Goal: Task Accomplishment & Management: Complete application form

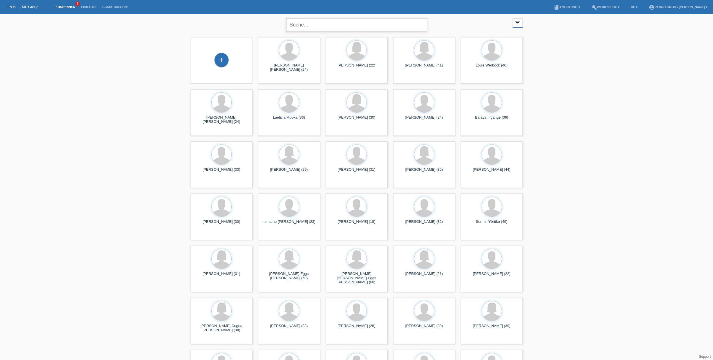
click at [296, 22] on input "text" at bounding box center [356, 24] width 141 height 13
type input "amir sivac"
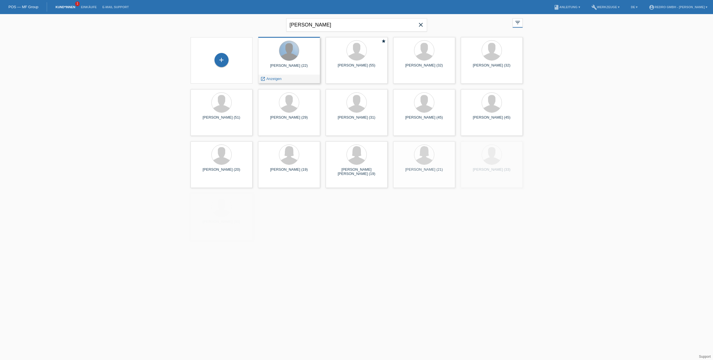
click at [297, 51] on div at bounding box center [289, 51] width 20 height 20
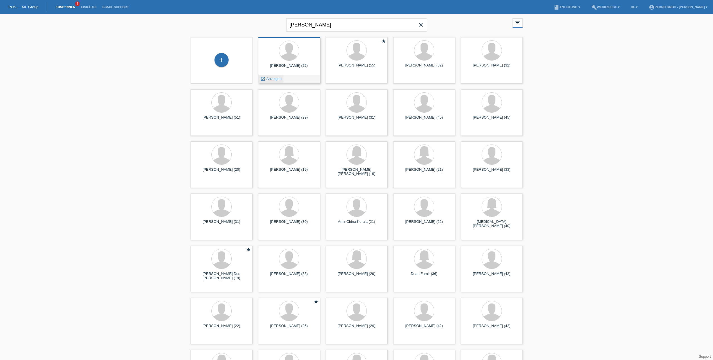
click at [276, 79] on span "Anzeigen" at bounding box center [273, 79] width 15 height 4
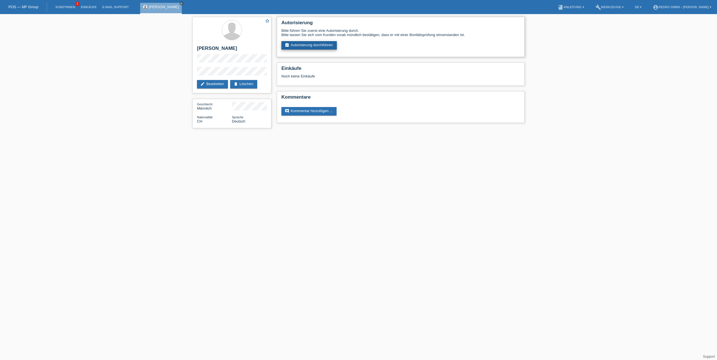
click at [318, 43] on link "assignment_turned_in Autorisierung durchführen" at bounding box center [309, 45] width 55 height 8
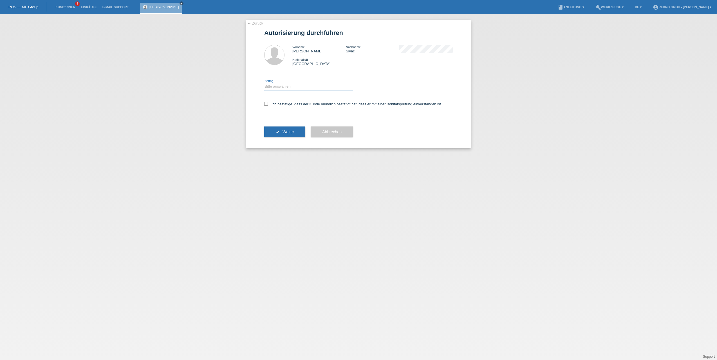
click at [311, 86] on select "Bitte auswählen CHF 1.00 - CHF 499.00 CHF 500.00 - CHF 1'999.00 CHF 2'000.00 - …" at bounding box center [308, 86] width 89 height 7
select select "1"
click at [264, 83] on select "Bitte auswählen CHF 1.00 - CHF 499.00 CHF 500.00 - CHF 1'999.00 CHF 2'000.00 - …" at bounding box center [308, 86] width 89 height 7
click at [289, 103] on label "Ich bestätige, dass der Kunde mündlich bestätigt hat, dass er mit einer Bonität…" at bounding box center [353, 104] width 178 height 4
click at [268, 103] on input "Ich bestätige, dass der Kunde mündlich bestätigt hat, dass er mit einer Bonität…" at bounding box center [266, 104] width 4 height 4
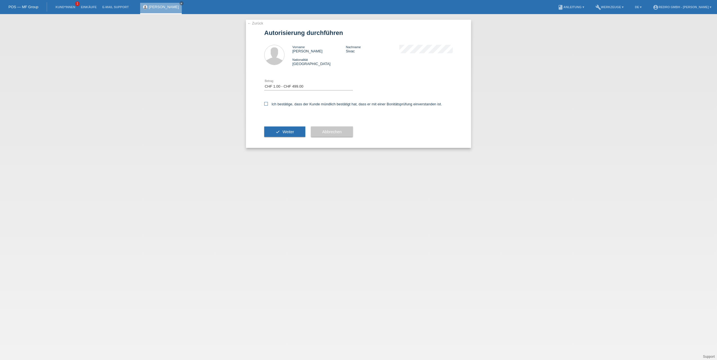
checkbox input "true"
click at [291, 129] on span "Weiter" at bounding box center [289, 131] width 12 height 5
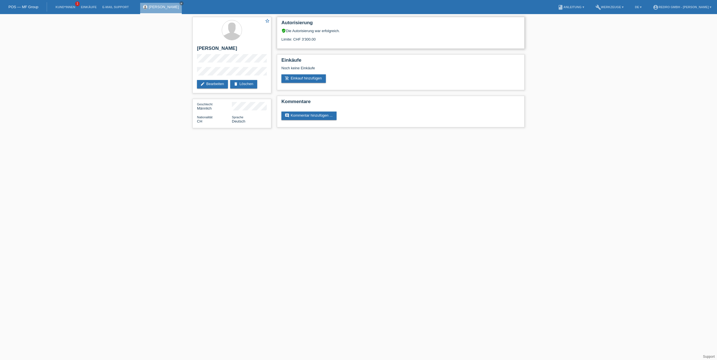
drag, startPoint x: 300, startPoint y: 36, endPoint x: 328, endPoint y: 34, distance: 28.5
click at [328, 34] on div "Limite: CHF 3'300.00" at bounding box center [401, 37] width 239 height 8
drag, startPoint x: 324, startPoint y: 39, endPoint x: 284, endPoint y: 41, distance: 40.3
click at [284, 41] on div "Limite: CHF 3'300.00" at bounding box center [401, 37] width 239 height 8
click at [388, 33] on div "Limite: CHF 3'300.00" at bounding box center [401, 37] width 239 height 8
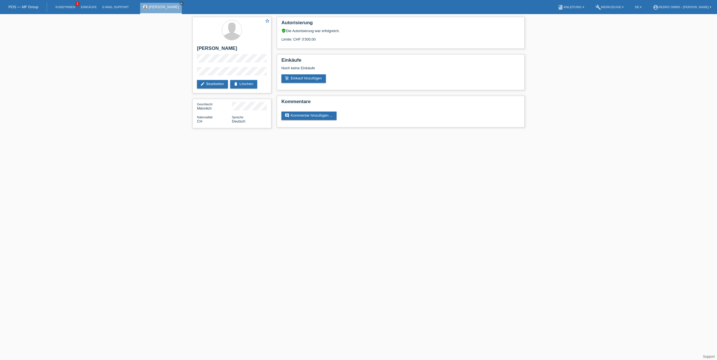
click at [146, 23] on div "star_border Amir Sivac edit Bearbeiten delete Löschen Geschlecht Männlich Natio…" at bounding box center [358, 74] width 717 height 120
click at [352, 34] on div "Limite: CHF 3'300.00" at bounding box center [401, 37] width 239 height 8
click at [180, 3] on icon "close" at bounding box center [181, 3] width 3 height 3
click at [104, 73] on div "star_border Amir Sivac edit Bearbeiten delete Löschen Geschlecht Männlich Natio…" at bounding box center [358, 74] width 717 height 120
click at [69, 8] on link "Kund*innen" at bounding box center [65, 6] width 25 height 3
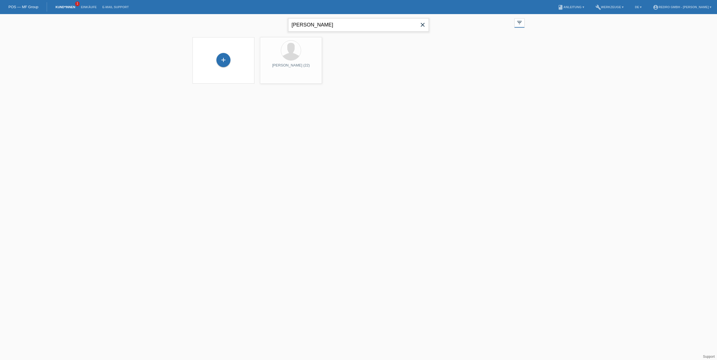
click at [327, 27] on input "[PERSON_NAME]" at bounding box center [358, 24] width 141 height 13
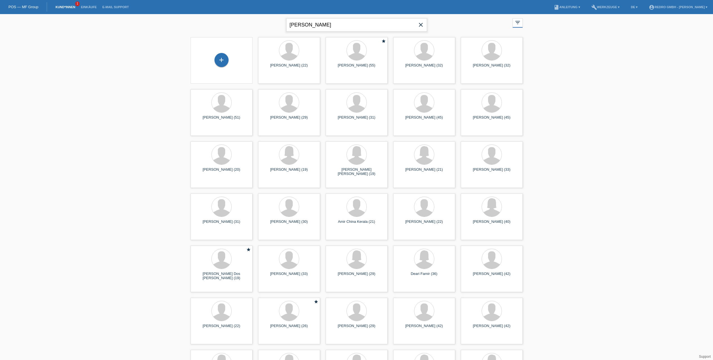
type input "ajdin sivac"
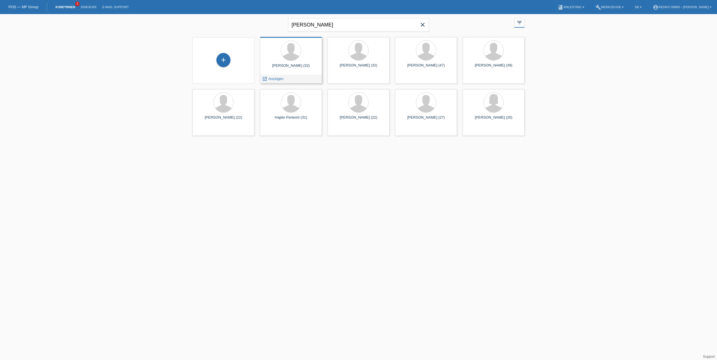
click at [292, 66] on div "[PERSON_NAME] (32)" at bounding box center [291, 67] width 53 height 9
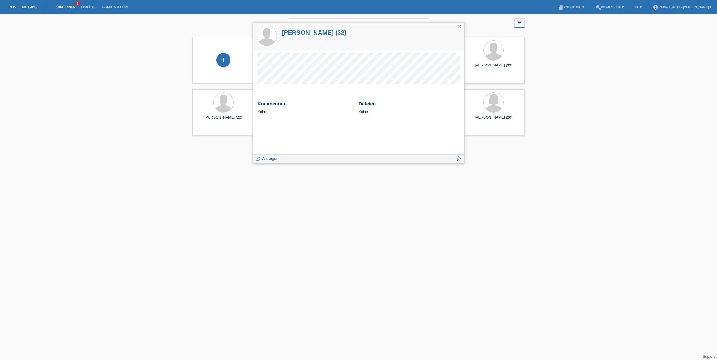
click at [459, 27] on icon "close" at bounding box center [460, 26] width 5 height 5
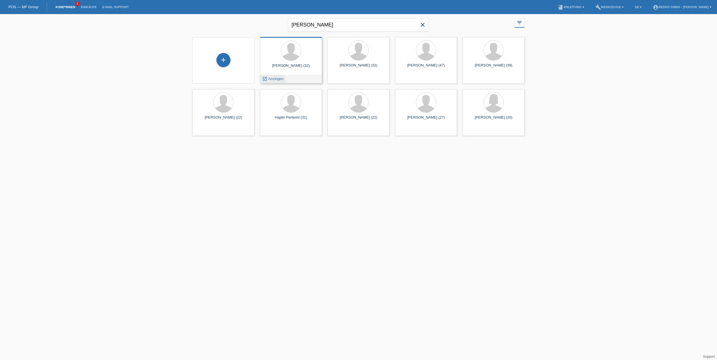
click at [274, 78] on span "Anzeigen" at bounding box center [276, 79] width 15 height 4
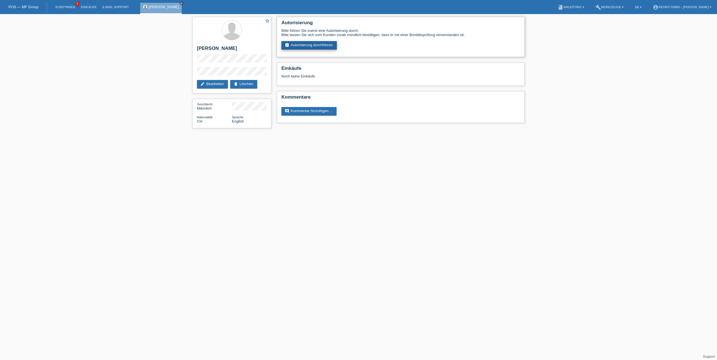
click at [296, 44] on link "assignment_turned_in Autorisierung durchführen" at bounding box center [309, 45] width 55 height 8
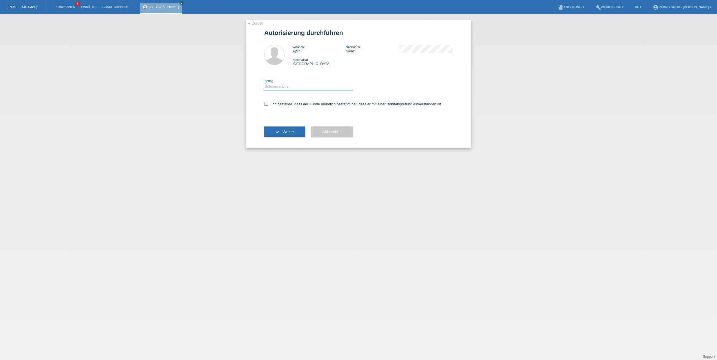
click at [286, 88] on select "Bitte auswählen CHF 1.00 - CHF 499.00 CHF 500.00 - CHF 1'999.00 CHF 2'000.00 - …" at bounding box center [308, 86] width 89 height 7
select select "1"
click at [264, 83] on select "Bitte auswählen CHF 1.00 - CHF 499.00 CHF 500.00 - CHF 1'999.00 CHF 2'000.00 - …" at bounding box center [308, 86] width 89 height 7
click at [277, 102] on label "Ich bestätige, dass der Kunde mündlich bestätigt hat, dass er mit einer Bonität…" at bounding box center [353, 104] width 178 height 4
click at [268, 102] on input "Ich bestätige, dass der Kunde mündlich bestätigt hat, dass er mit einer Bonität…" at bounding box center [266, 104] width 4 height 4
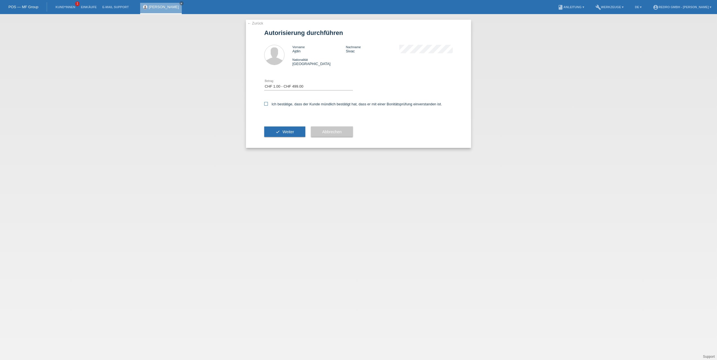
checkbox input "true"
click at [288, 124] on div "check Weiter" at bounding box center [284, 131] width 41 height 33
click at [289, 127] on button "check Weiter" at bounding box center [284, 131] width 41 height 11
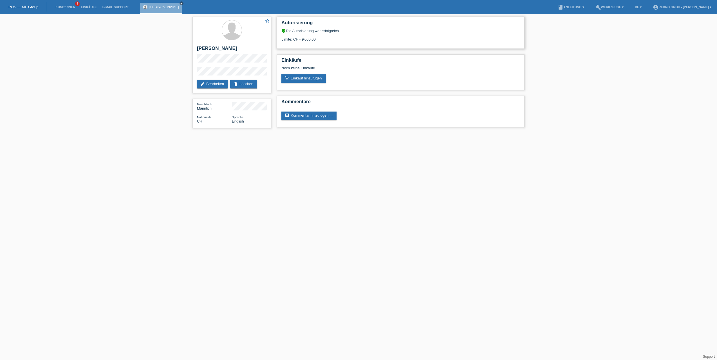
click at [309, 37] on div "Limite: CHF 9'000.00" at bounding box center [401, 37] width 239 height 8
click at [332, 40] on div "Limite: CHF 9'000.00" at bounding box center [401, 37] width 239 height 8
drag, startPoint x: 312, startPoint y: 42, endPoint x: 321, endPoint y: 38, distance: 9.8
click at [313, 42] on div "Autorisierung verified_user Die Autorisierung war erfolgreich. Limite: CHF 9'00…" at bounding box center [401, 33] width 248 height 32
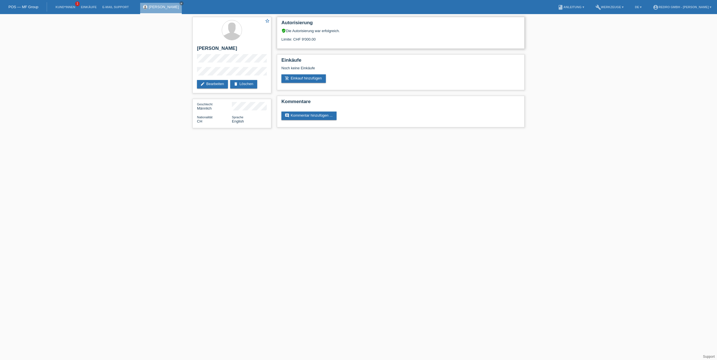
drag, startPoint x: 321, startPoint y: 38, endPoint x: 281, endPoint y: 40, distance: 39.8
click at [282, 40] on div "Limite: CHF 9'000.00" at bounding box center [401, 37] width 239 height 8
click at [351, 44] on div "Autorisierung verified_user Die Autorisierung war erfolgreich. Limite: CHF 9'00…" at bounding box center [401, 33] width 248 height 32
click at [180, 4] on icon "close" at bounding box center [181, 3] width 3 height 3
click at [70, 7] on link "Kund*innen" at bounding box center [65, 6] width 25 height 3
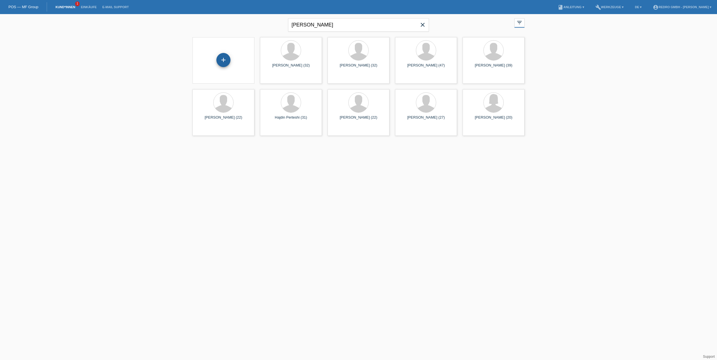
click at [223, 59] on div "+" at bounding box center [223, 60] width 14 height 14
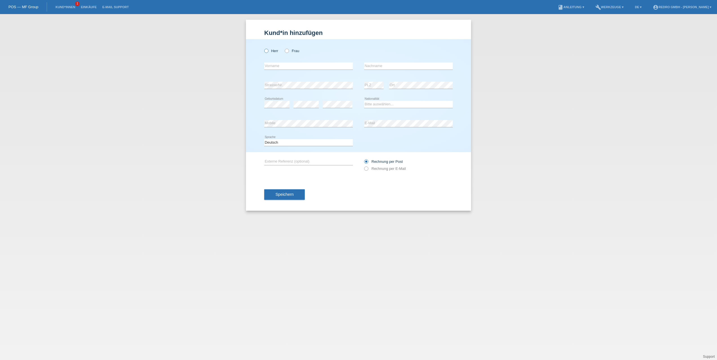
click at [271, 49] on label "Herr" at bounding box center [271, 51] width 14 height 4
click at [268, 49] on input "Herr" at bounding box center [266, 51] width 4 height 4
radio input "true"
click at [278, 64] on input "text" at bounding box center [308, 65] width 89 height 7
type input "[PERSON_NAME]"
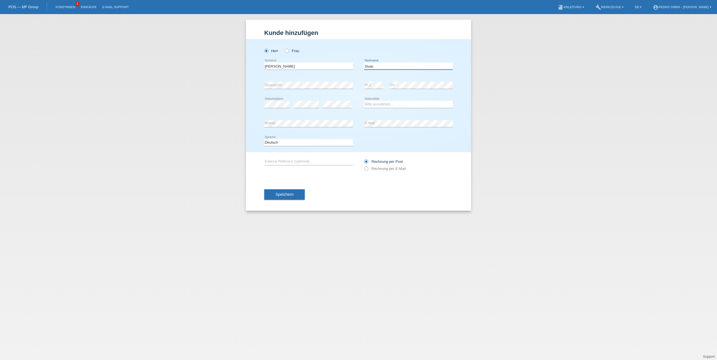
type input "Sivac"
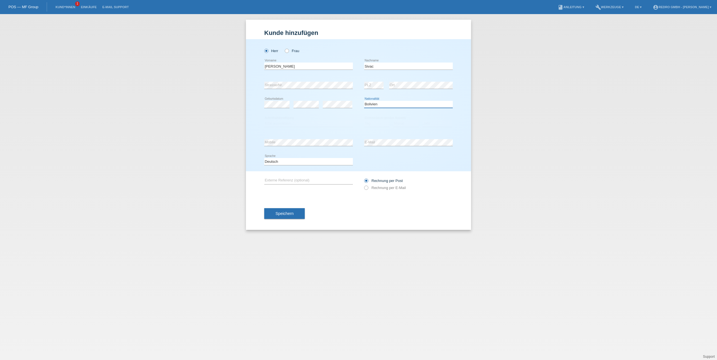
select select "BA"
click at [282, 122] on select "Bitte auswählen... C B B - Flüchtlingsstatus Andere" at bounding box center [308, 123] width 89 height 7
select select "C"
click at [264, 120] on select "Bitte auswählen... C B B - Flüchtlingsstatus Andere" at bounding box center [308, 123] width 89 height 7
click at [370, 123] on select "Tag 01 02 03 04 05 06 07 08 09 10 11" at bounding box center [376, 123] width 25 height 7
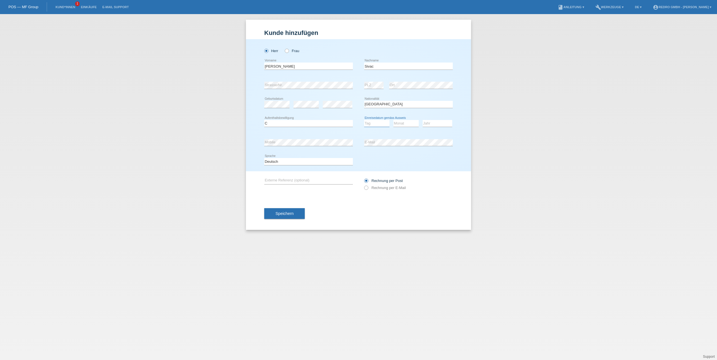
select select "25"
click at [364, 120] on select "Tag 01 02 03 04 05 06 07 08 09 10 11" at bounding box center [376, 123] width 25 height 7
click at [409, 123] on select "Monat 01 02 03 04 05 06 07 08 09 10 11" at bounding box center [406, 123] width 25 height 7
select select "04"
click at [394, 120] on select "Monat 01 02 03 04 05 06 07 08 09 10 11" at bounding box center [406, 123] width 25 height 7
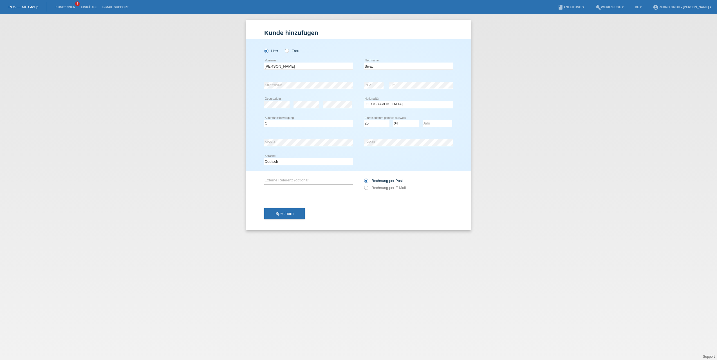
click at [436, 126] on select "Jahr 2025 2024 2023 2022 2021 2020 2019 2018 2017 2016 2015 2014 2013 2012 2011…" at bounding box center [438, 123] width 30 height 7
select select "2005"
click at [423, 120] on select "Jahr 2025 2024 2023 2022 2021 2020 2019 2018 2017 2016 2015 2014 2013 2012 2011…" at bounding box center [438, 123] width 30 height 7
click at [529, 154] on div "Kund*in hinzufügen Kunde hinzufügen Kundin hinzufügen Herr Frau Sabahudin error…" at bounding box center [358, 187] width 717 height 346
click at [567, 201] on div "Kund*in hinzufügen Kunde hinzufügen Kundin hinzufügen Herr Frau Sabahudin error…" at bounding box center [358, 187] width 717 height 346
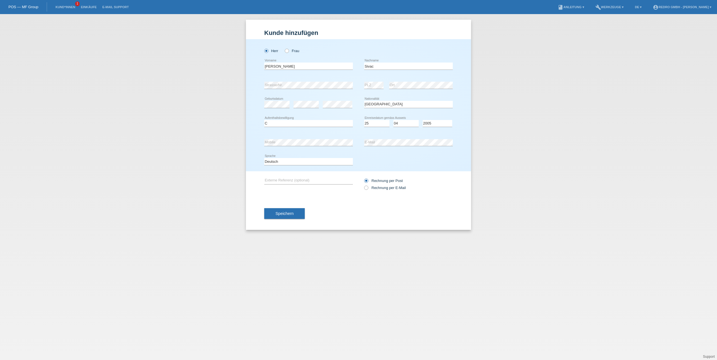
click at [538, 144] on div "Kund*in hinzufügen Kunde hinzufügen Kundin hinzufügen Herr Frau Sabahudin error…" at bounding box center [358, 187] width 717 height 346
click at [291, 215] on span "Speichern" at bounding box center [285, 213] width 18 height 5
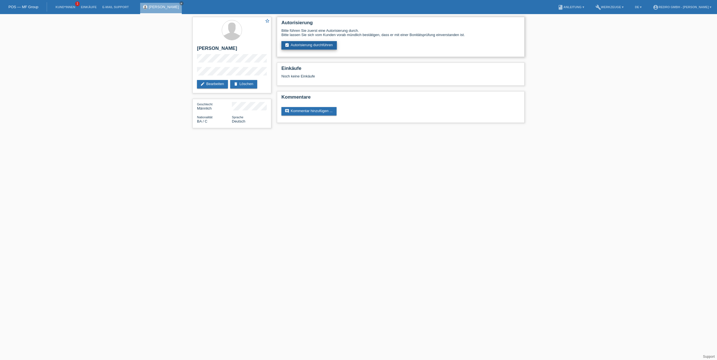
click at [310, 47] on link "assignment_turned_in Autorisierung durchführen" at bounding box center [309, 45] width 55 height 8
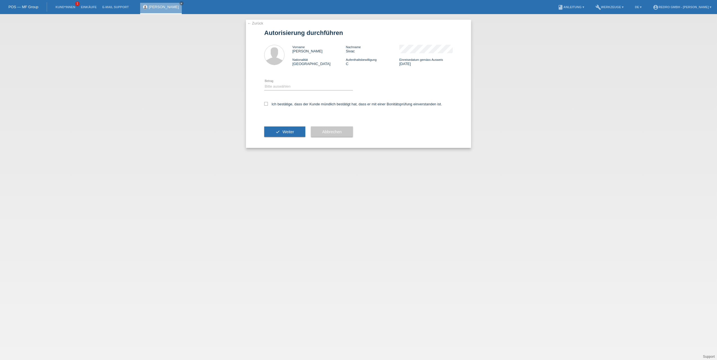
click at [298, 91] on div "Bitte auswählen CHF 1.00 - CHF 499.00 CHF 500.00 - CHF 1'999.00 CHF 2'000.00 - …" at bounding box center [308, 86] width 89 height 19
click at [299, 88] on select "Bitte auswählen CHF 1.00 - CHF 499.00 CHF 500.00 - CHF 1'999.00 CHF 2'000.00 - …" at bounding box center [308, 86] width 89 height 7
select select "1"
click at [264, 83] on select "Bitte auswählen CHF 1.00 - CHF 499.00 CHF 500.00 - CHF 1'999.00 CHF 2'000.00 - …" at bounding box center [308, 86] width 89 height 7
click at [297, 106] on div "Ich bestätige, dass der Kunde mündlich bestätigt hat, dass er mit einer Bonität…" at bounding box center [358, 105] width 189 height 19
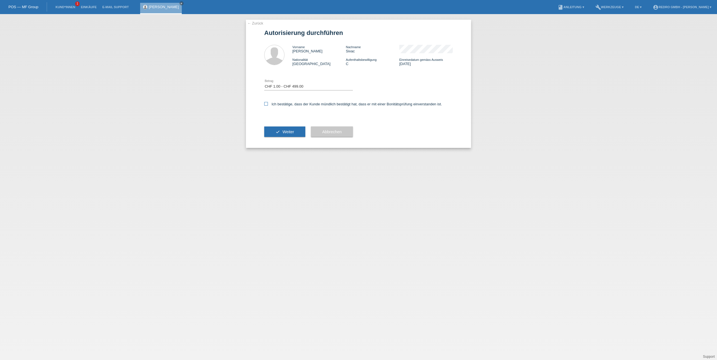
click at [269, 105] on label "Ich bestätige, dass der Kunde mündlich bestätigt hat, dass er mit einer Bonität…" at bounding box center [353, 104] width 178 height 4
click at [268, 105] on input "Ich bestätige, dass der Kunde mündlich bestätigt hat, dass er mit einer Bonität…" at bounding box center [266, 104] width 4 height 4
checkbox input "true"
click at [291, 133] on span "Weiter" at bounding box center [289, 131] width 12 height 5
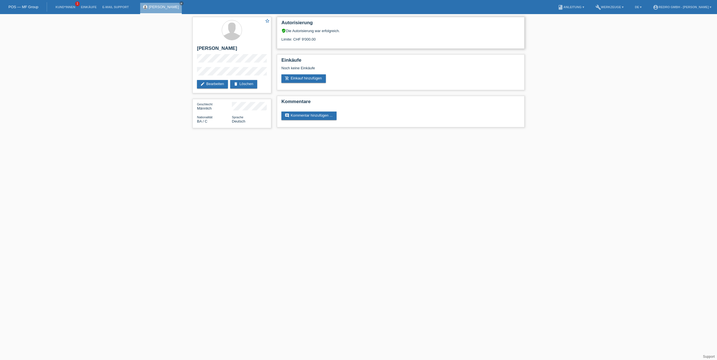
click at [308, 40] on div "Limite: CHF 9'000.00" at bounding box center [401, 37] width 239 height 8
click at [180, 3] on icon "close" at bounding box center [181, 3] width 3 height 3
click at [88, 39] on div "star_border [PERSON_NAME] edit Bearbeiten delete Löschen Geschlecht Männlich Na…" at bounding box center [358, 74] width 717 height 120
click at [72, 24] on div "star_border [PERSON_NAME] edit Bearbeiten delete Löschen Geschlecht Männlich Na…" at bounding box center [358, 74] width 717 height 120
